Goal: Task Accomplishment & Management: Use online tool/utility

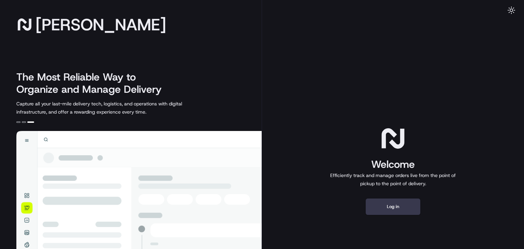
click at [393, 218] on div "Welcome Efficiently track and manage orders live from the point of pickup to th…" at bounding box center [393, 170] width 262 height 340
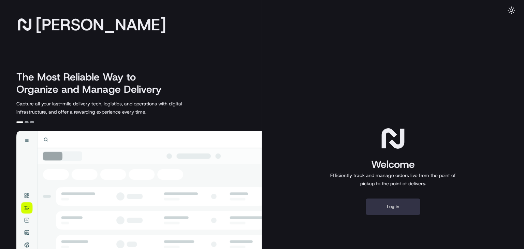
click at [403, 209] on button "Log in" at bounding box center [392, 206] width 55 height 16
